Goal: Information Seeking & Learning: Learn about a topic

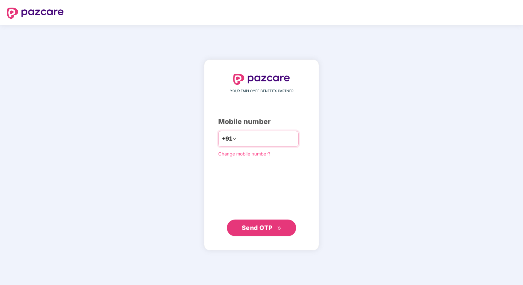
click at [272, 139] on input "number" at bounding box center [266, 138] width 57 height 11
type input "**********"
click at [258, 225] on span "Send OTP" at bounding box center [257, 227] width 31 height 7
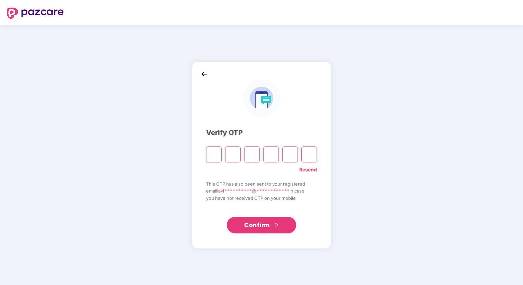
type input "*"
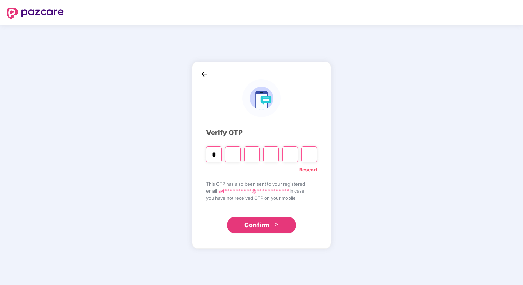
type input "*"
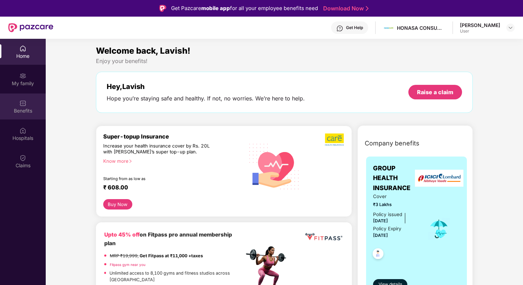
click at [29, 104] on div "Benefits" at bounding box center [23, 106] width 46 height 26
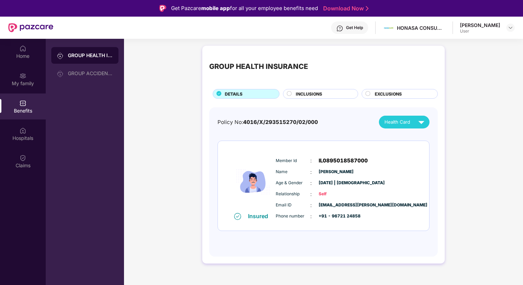
click at [291, 93] on circle at bounding box center [289, 93] width 5 height 5
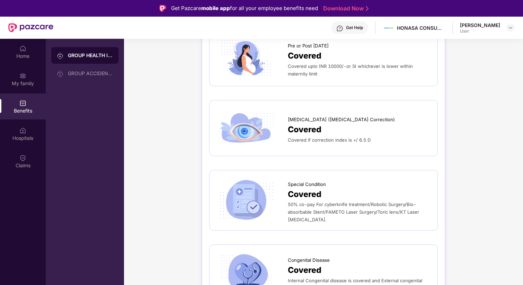
scroll to position [39, 0]
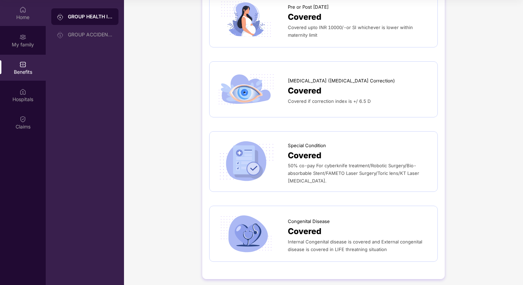
click at [20, 12] on img at bounding box center [22, 9] width 7 height 7
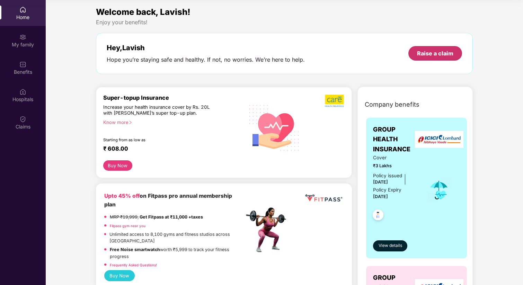
click at [427, 53] on div "Raise a claim" at bounding box center [435, 54] width 36 height 8
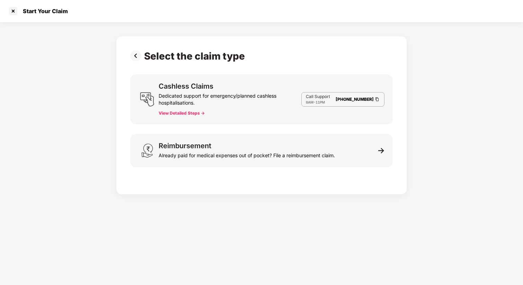
scroll to position [17, 0]
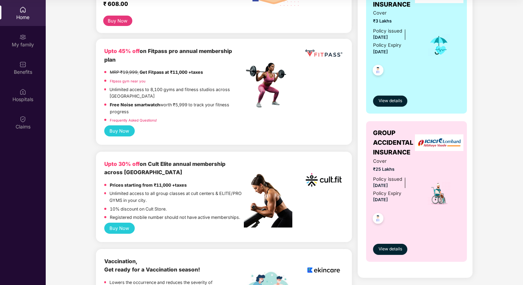
scroll to position [129, 0]
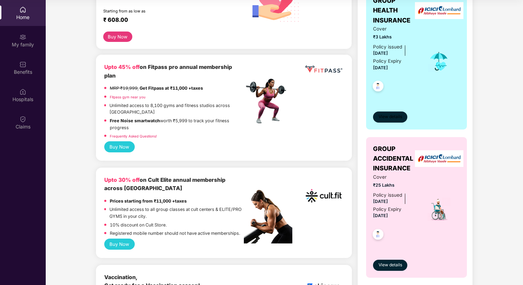
click at [393, 120] on span "View details" at bounding box center [390, 117] width 24 height 7
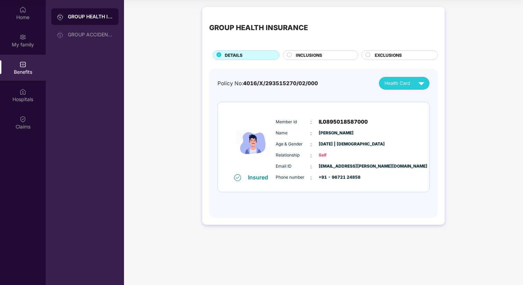
click at [347, 57] on div "INCLUSIONS" at bounding box center [323, 56] width 62 height 8
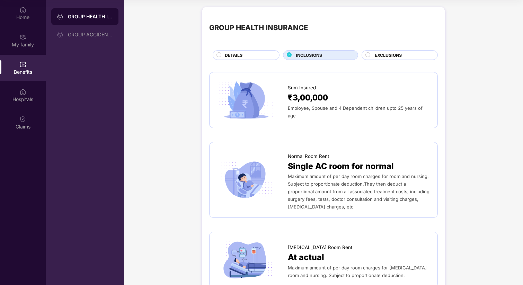
click at [327, 98] on span "₹3,00,000" at bounding box center [308, 97] width 40 height 13
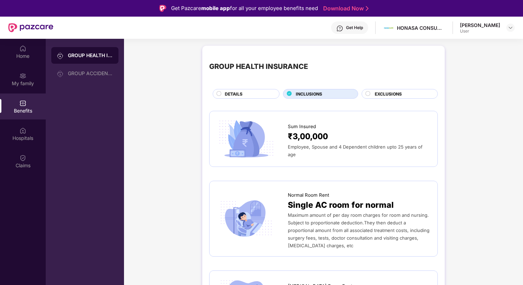
click at [293, 141] on span "₹3,00,000" at bounding box center [308, 136] width 40 height 13
click at [394, 28] on img at bounding box center [389, 28] width 10 height 10
click at [508, 25] on img at bounding box center [511, 28] width 6 height 6
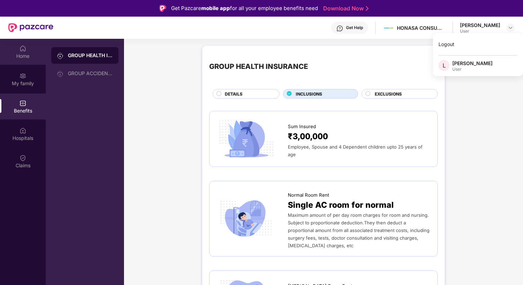
click at [16, 54] on div "Home" at bounding box center [23, 56] width 46 height 7
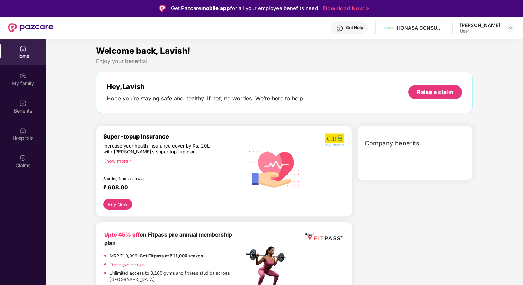
click at [21, 54] on div "Home" at bounding box center [23, 56] width 46 height 7
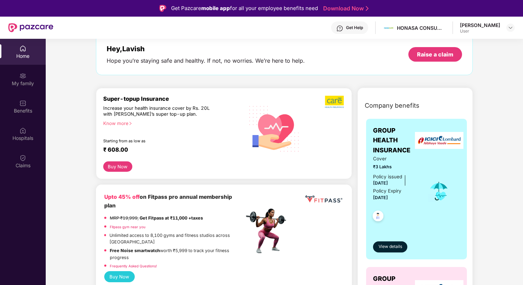
scroll to position [34, 0]
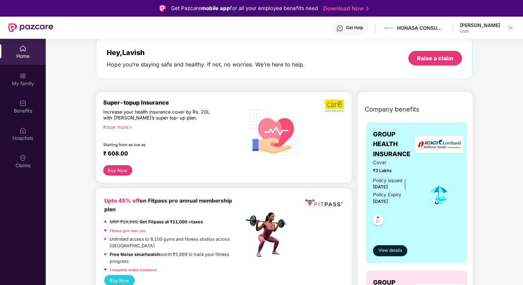
click at [125, 127] on div "Know more" at bounding box center [171, 126] width 137 height 5
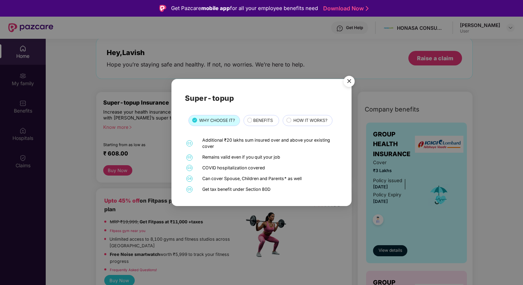
click at [136, 130] on div "Super-topup WHY CHOOSE IT? BENEFITS HOW IT WORKS? 01 Additional ₹20 lakhs sum i…" at bounding box center [261, 142] width 523 height 285
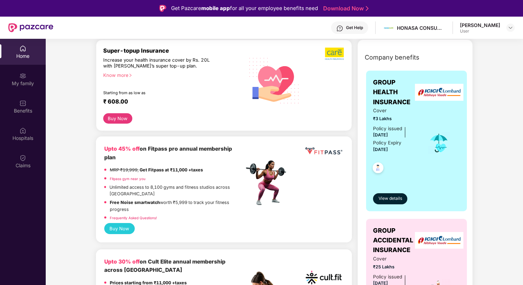
scroll to position [109, 0]
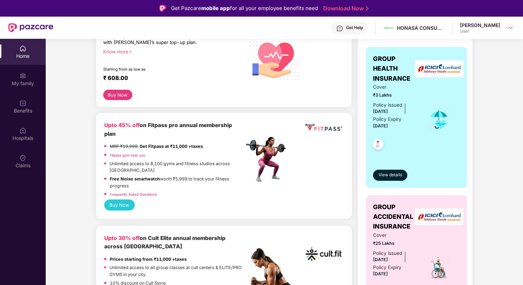
click at [376, 146] on img at bounding box center [377, 145] width 17 height 17
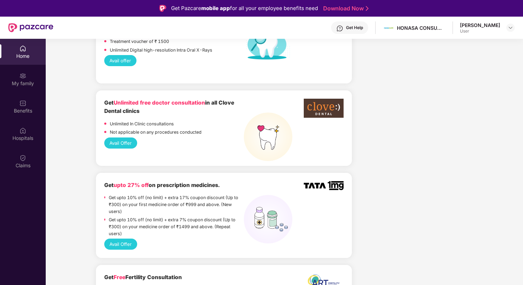
scroll to position [0, 0]
